Goal: Check status: Check status

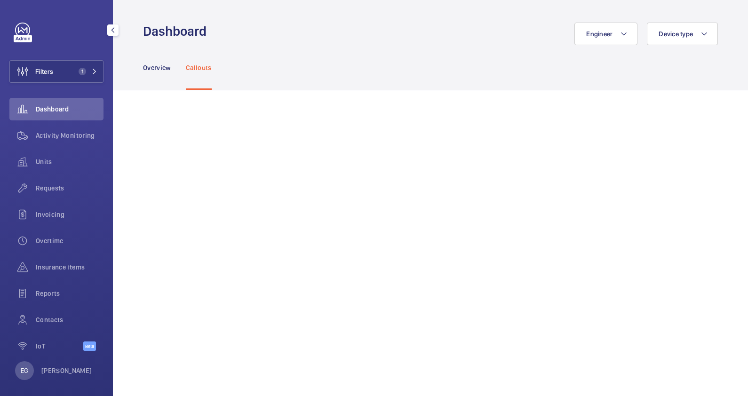
click at [82, 65] on button "Filters 1" at bounding box center [56, 71] width 94 height 23
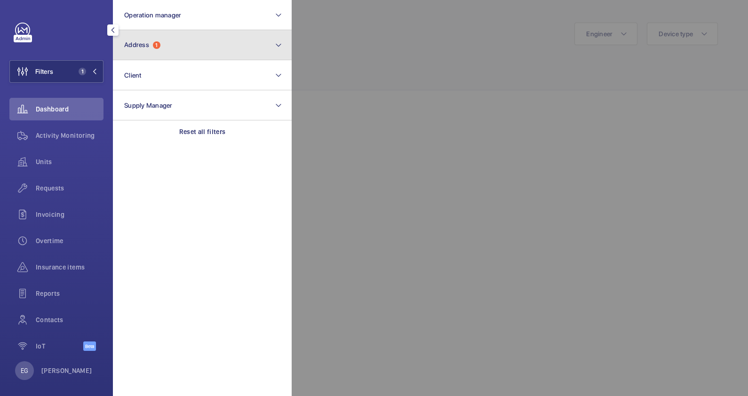
click at [167, 45] on button "Address 1" at bounding box center [202, 45] width 179 height 30
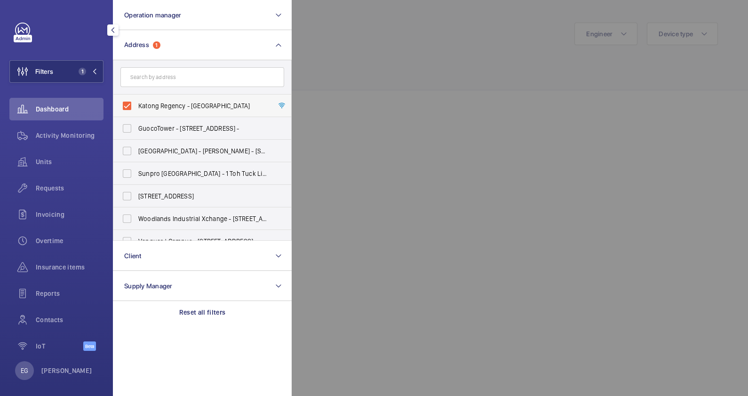
click at [205, 105] on span "Katong Regency - [GEOGRAPHIC_DATA]" at bounding box center [202, 105] width 129 height 9
click at [136, 105] on input "Katong Regency - [GEOGRAPHIC_DATA]" at bounding box center [127, 105] width 19 height 19
checkbox input "false"
click at [192, 72] on input "text" at bounding box center [202, 77] width 164 height 20
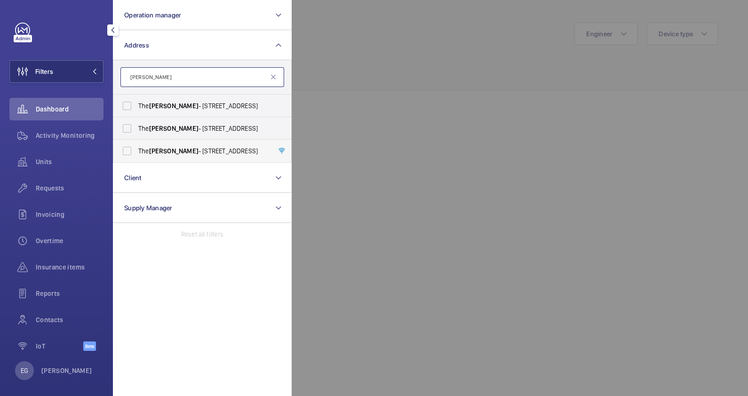
type input "[PERSON_NAME]"
click at [207, 150] on span "The [PERSON_NAME] - [STREET_ADDRESS]" at bounding box center [202, 150] width 129 height 9
click at [136, 150] on input "The [PERSON_NAME] - [STREET_ADDRESS]" at bounding box center [127, 151] width 19 height 19
checkbox input "true"
click at [409, 94] on div at bounding box center [666, 198] width 748 height 396
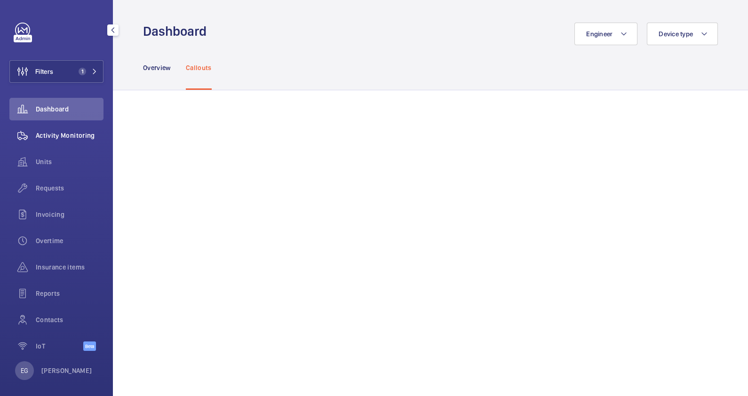
click at [43, 142] on div "Activity Monitoring" at bounding box center [56, 135] width 94 height 23
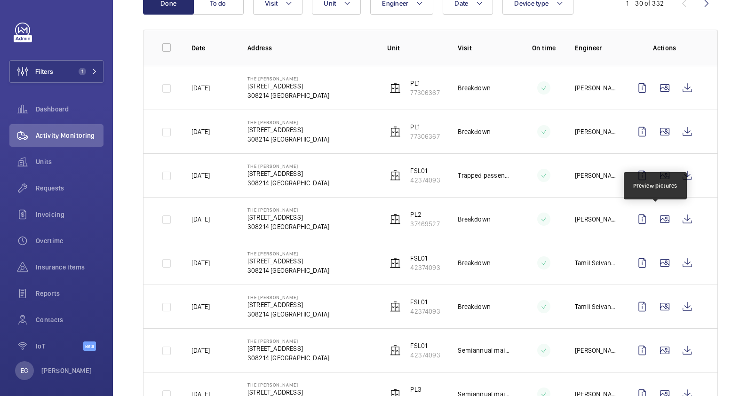
scroll to position [235, 0]
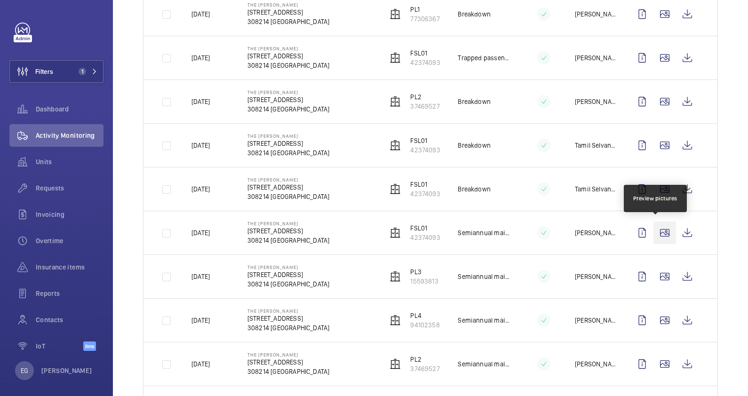
click at [655, 233] on wm-front-icon-button at bounding box center [664, 233] width 23 height 23
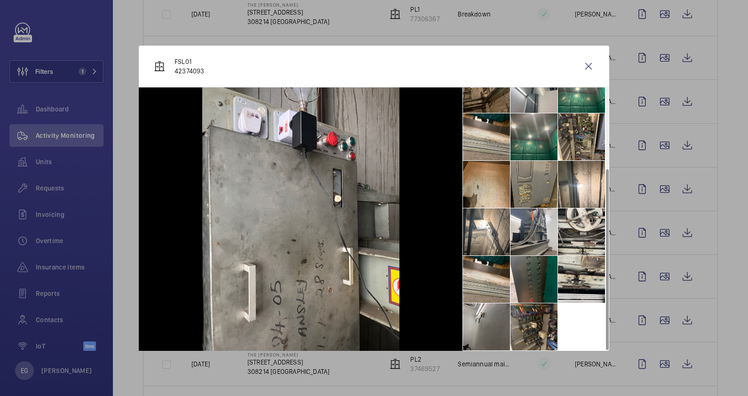
scroll to position [0, 0]
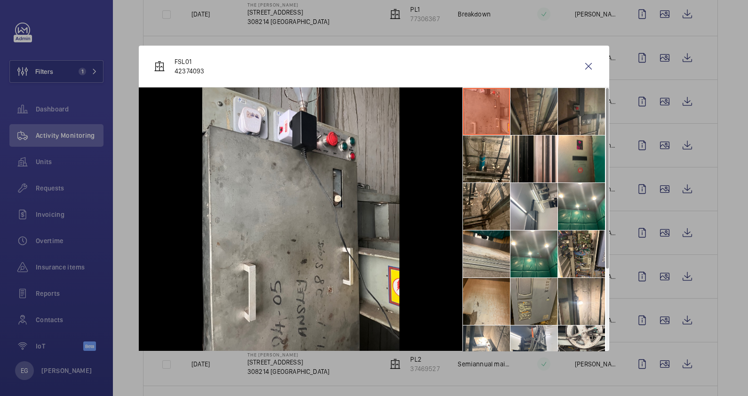
click at [727, 212] on div at bounding box center [374, 198] width 748 height 396
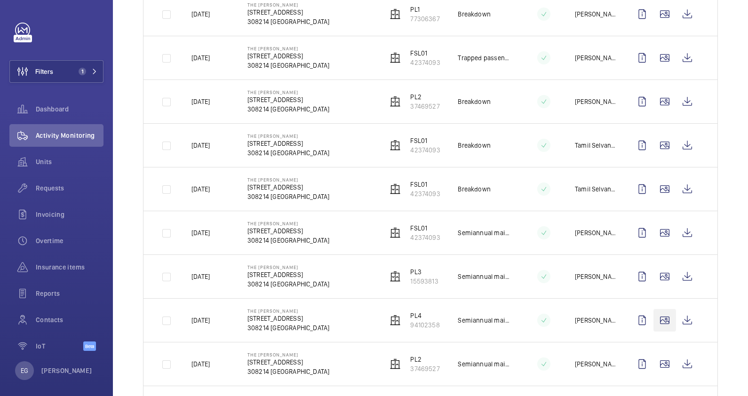
click at [658, 314] on wm-front-icon-button at bounding box center [664, 320] width 23 height 23
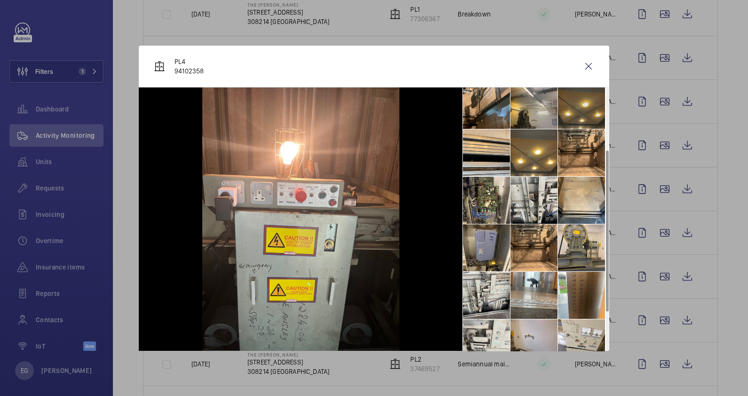
scroll to position [165, 0]
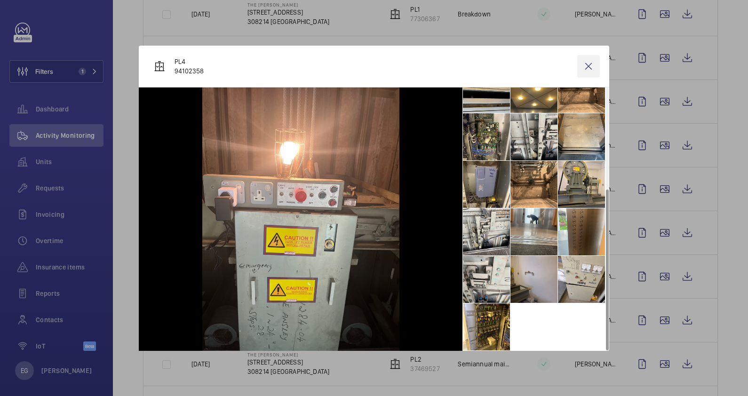
click at [590, 66] on wm-front-icon-button at bounding box center [588, 66] width 23 height 23
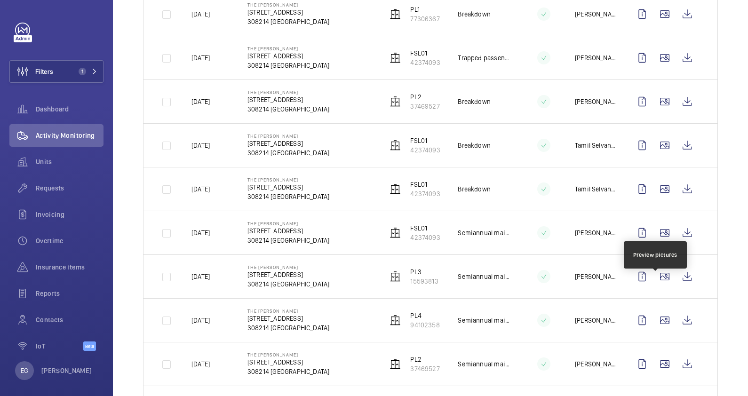
scroll to position [353, 0]
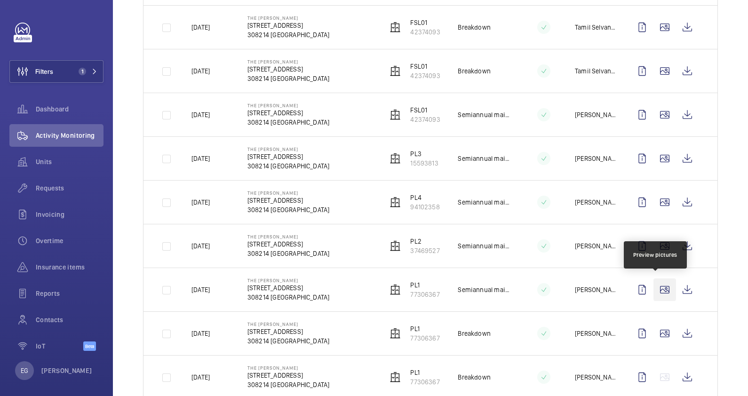
click at [661, 292] on wm-front-icon-button at bounding box center [664, 290] width 23 height 23
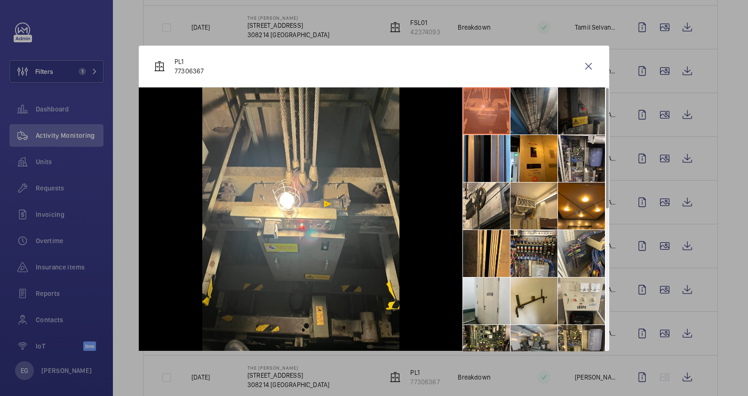
scroll to position [0, 0]
click at [586, 65] on wm-front-icon-button at bounding box center [588, 66] width 23 height 23
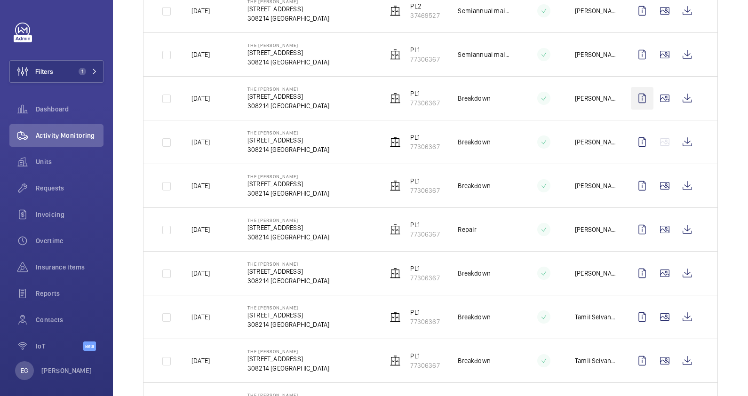
scroll to position [882, 0]
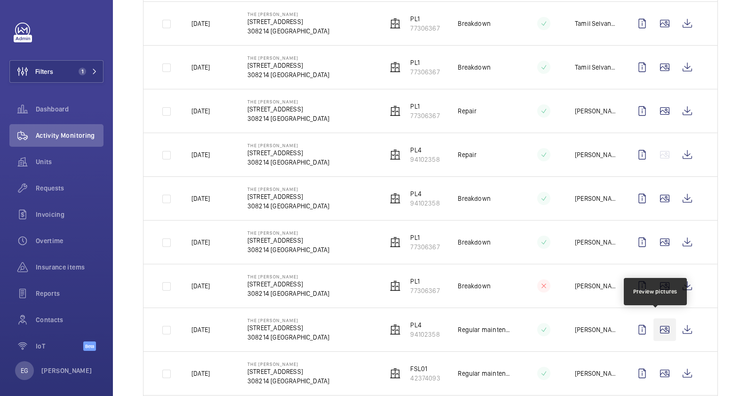
click at [657, 321] on wm-front-icon-button at bounding box center [664, 329] width 23 height 23
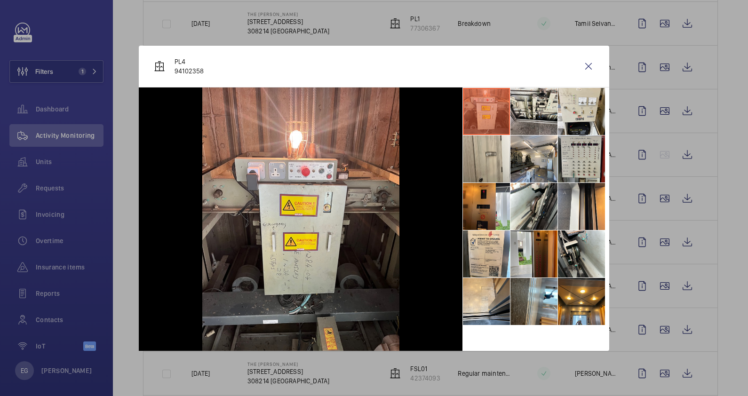
click at [577, 167] on li at bounding box center [581, 158] width 47 height 47
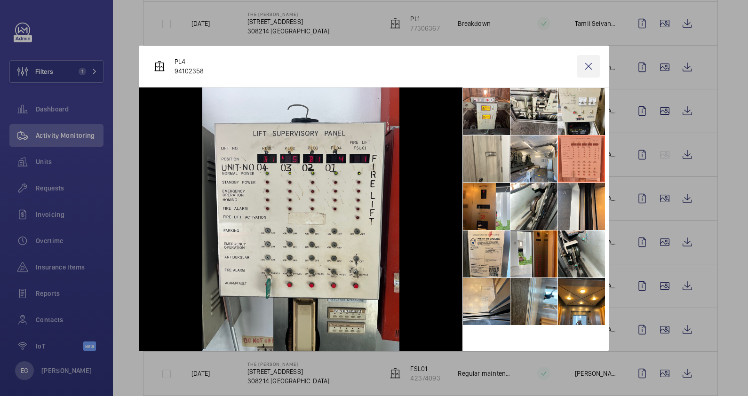
click at [589, 64] on wm-front-icon-button at bounding box center [588, 66] width 23 height 23
